Goal: Find contact information: Find contact information

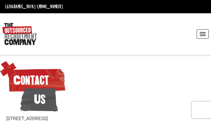
type input "uDqrURqvlKLXNIL"
type input "unotigaha827@gmail.com"
type input "4248541194"
